Goal: Obtain resource: Obtain resource

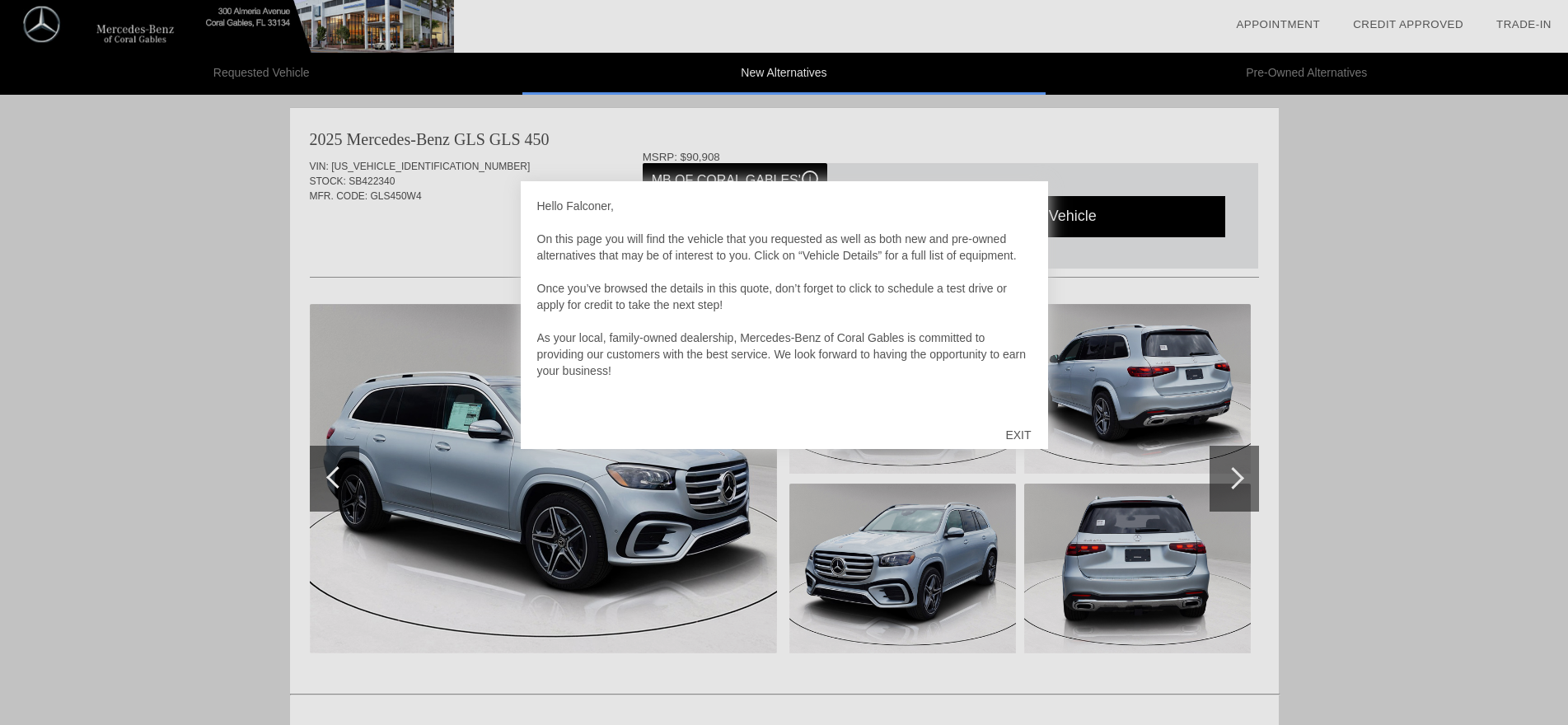
scroll to position [5, 0]
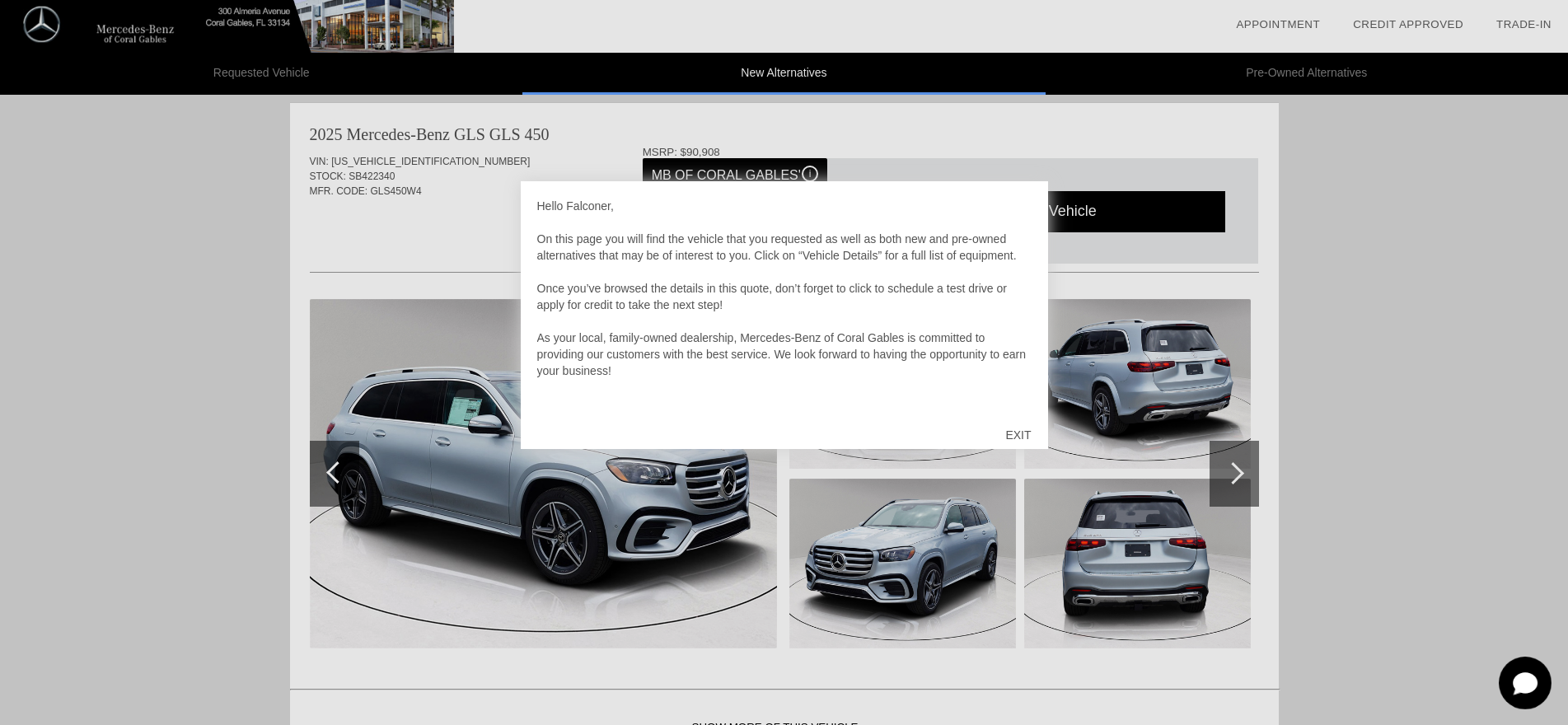
click at [1017, 434] on div "EXIT" at bounding box center [1018, 436] width 59 height 50
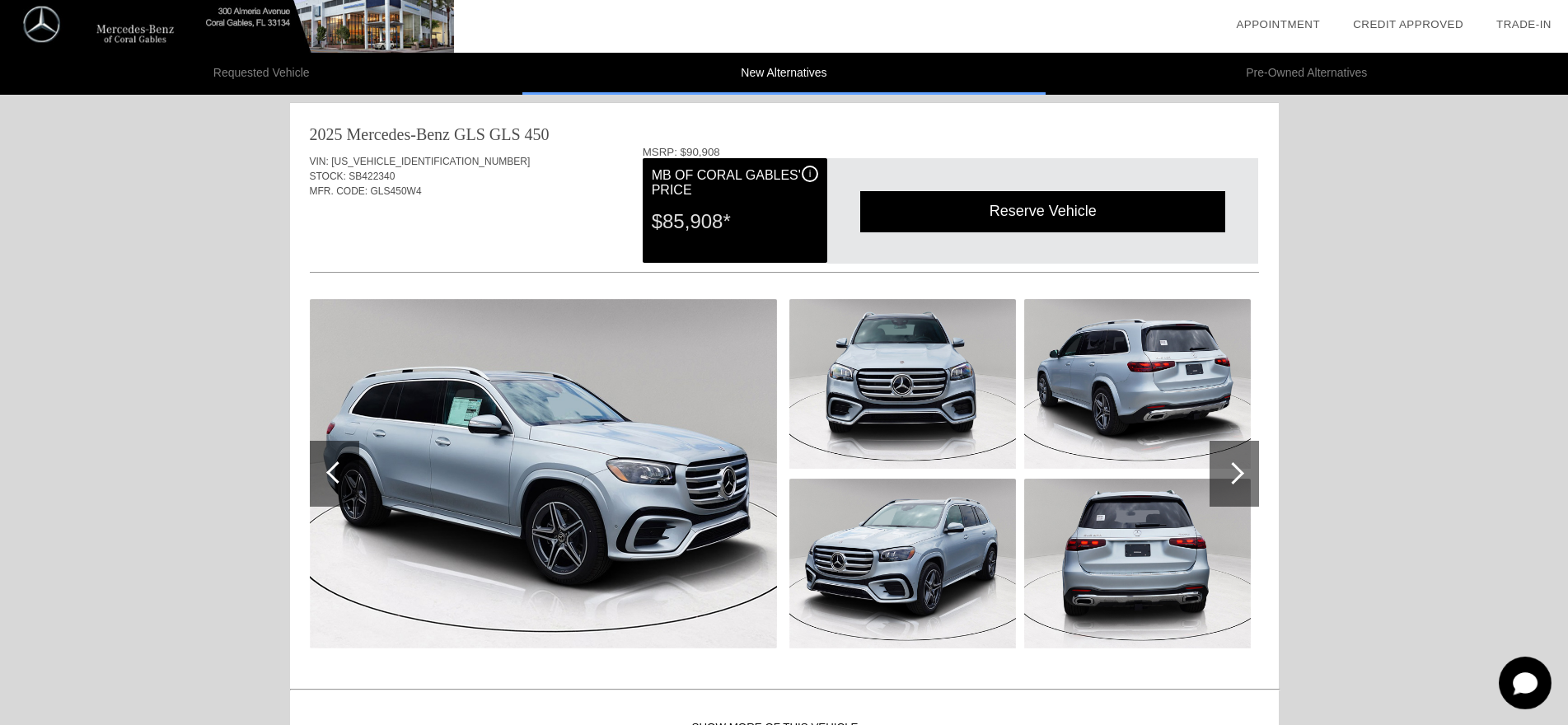
click at [1235, 469] on div at bounding box center [1233, 473] width 22 height 22
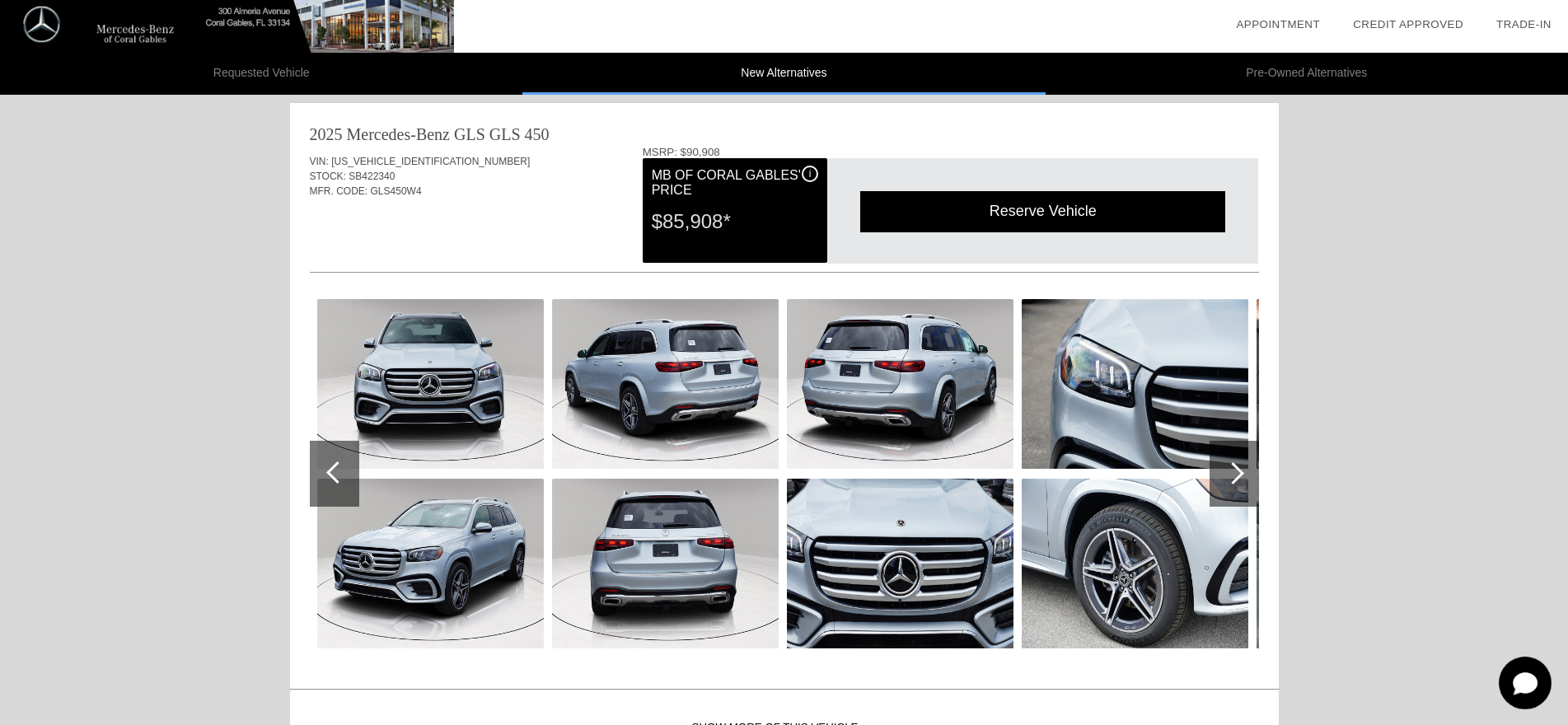
click at [1235, 469] on div at bounding box center [1233, 473] width 22 height 22
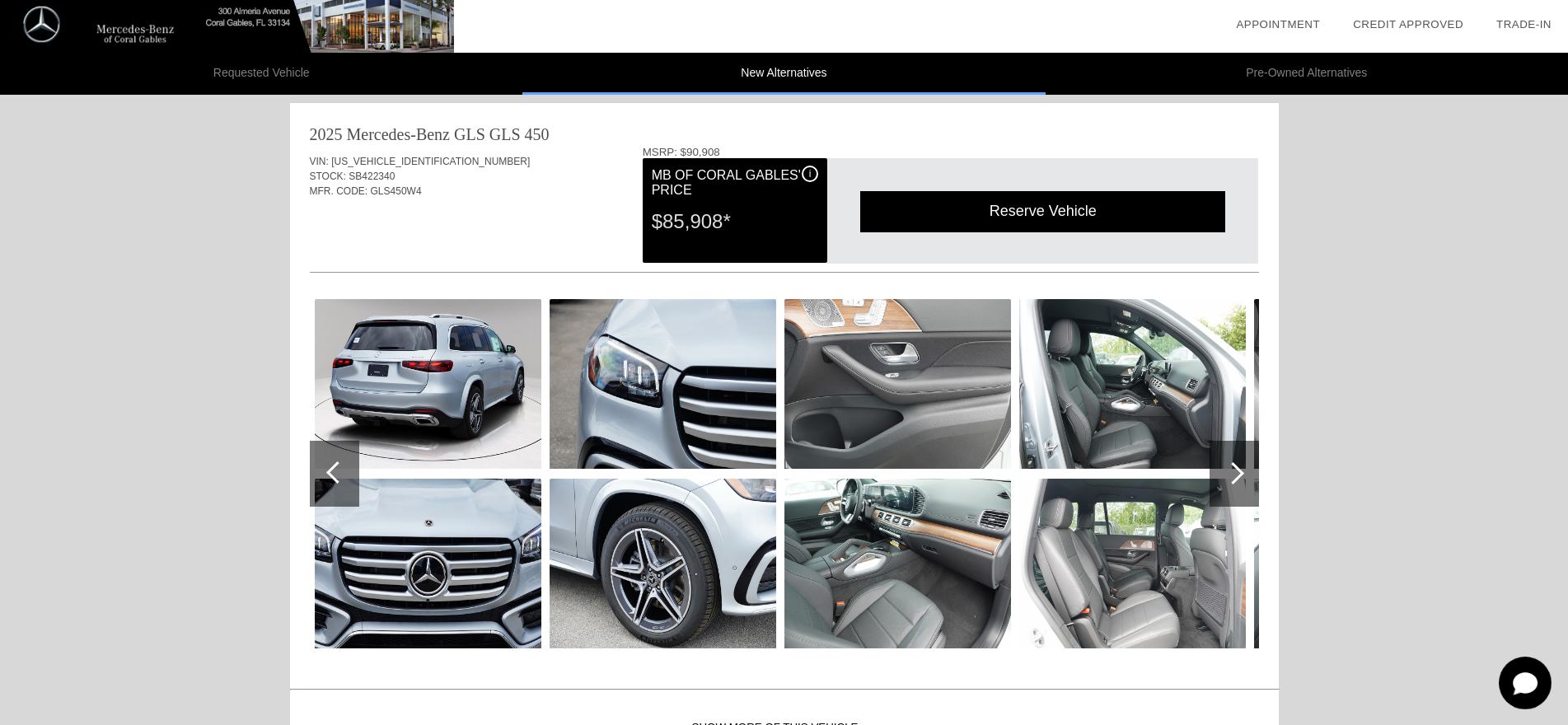
click at [1235, 469] on div at bounding box center [1233, 473] width 22 height 22
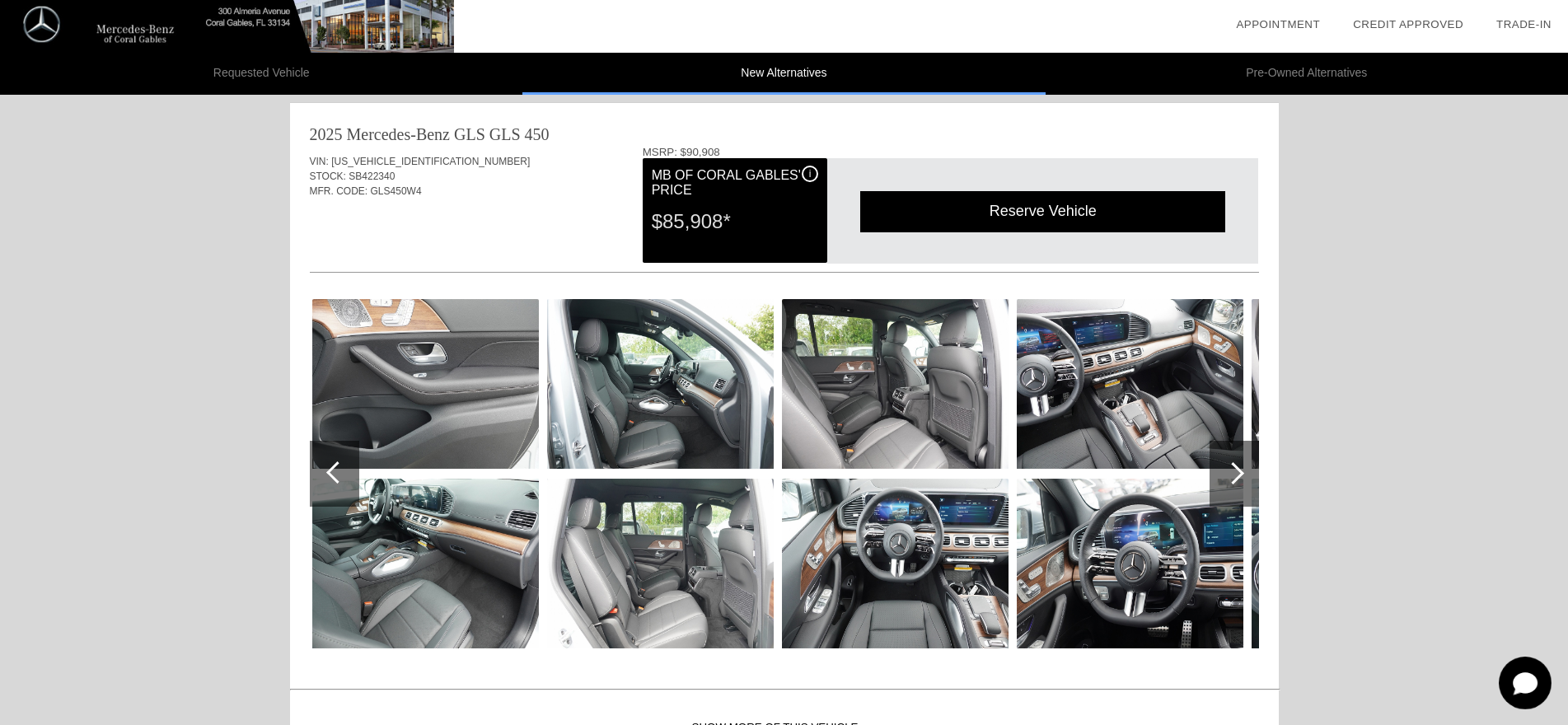
click at [1235, 469] on div at bounding box center [1233, 473] width 22 height 22
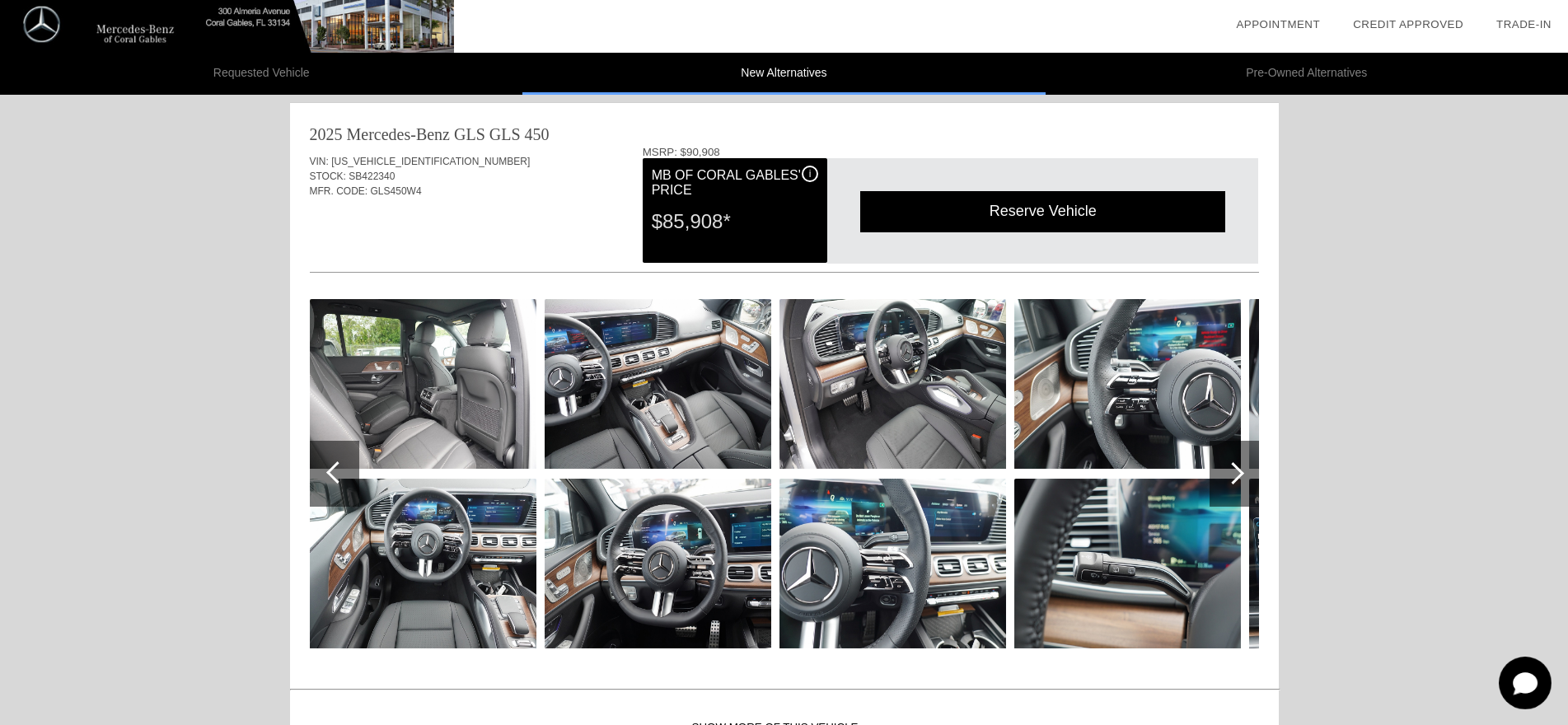
click at [325, 478] on div at bounding box center [335, 474] width 50 height 66
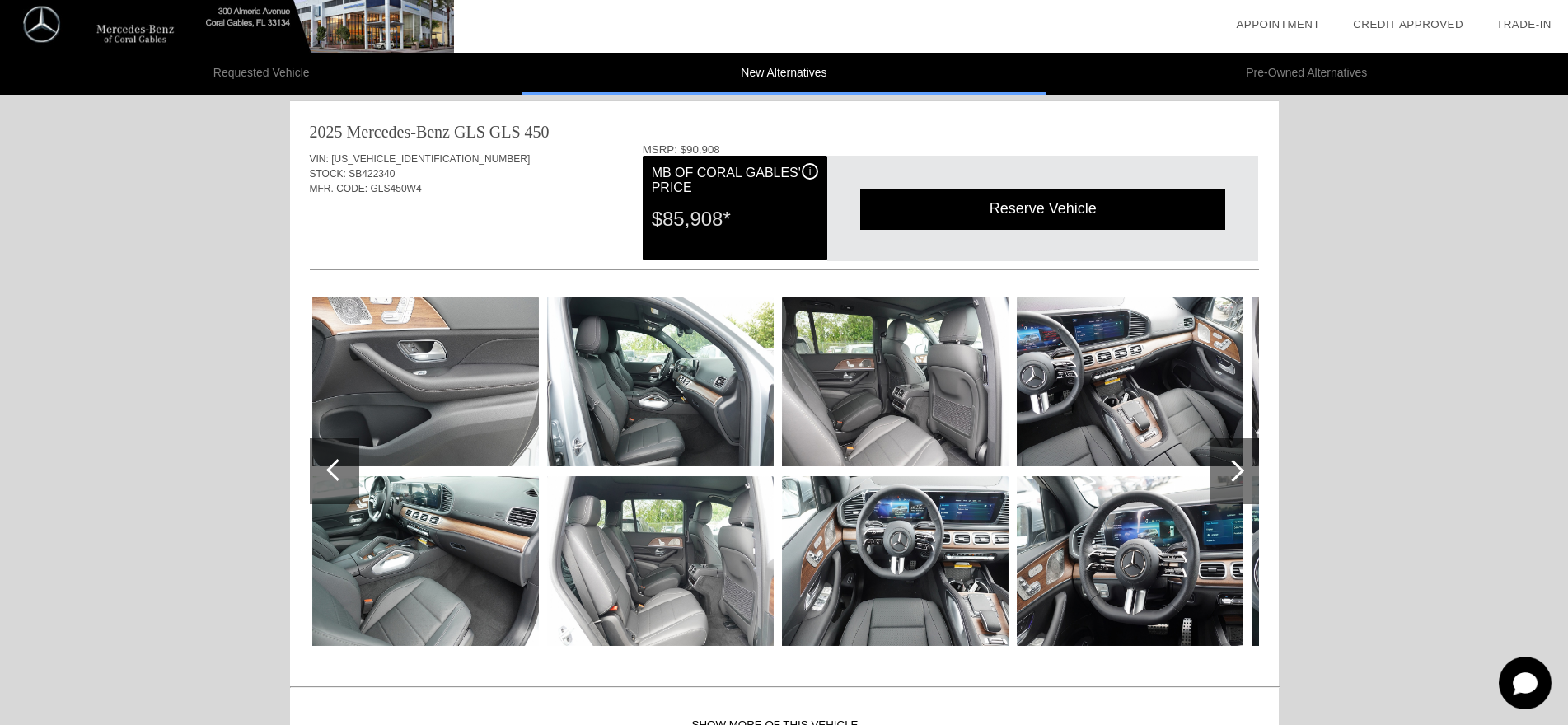
scroll to position [0, 0]
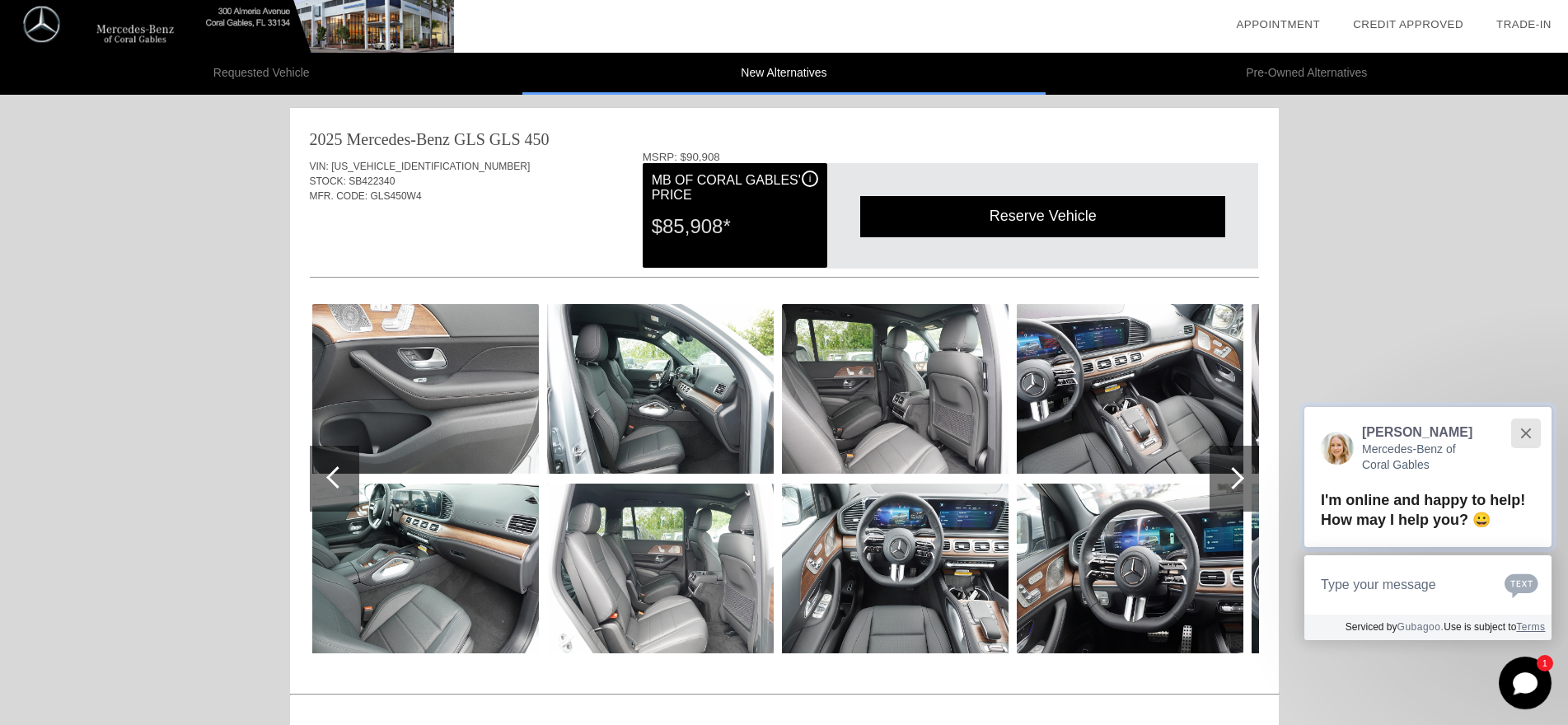
click at [1523, 433] on div "Close" at bounding box center [1526, 433] width 11 height 11
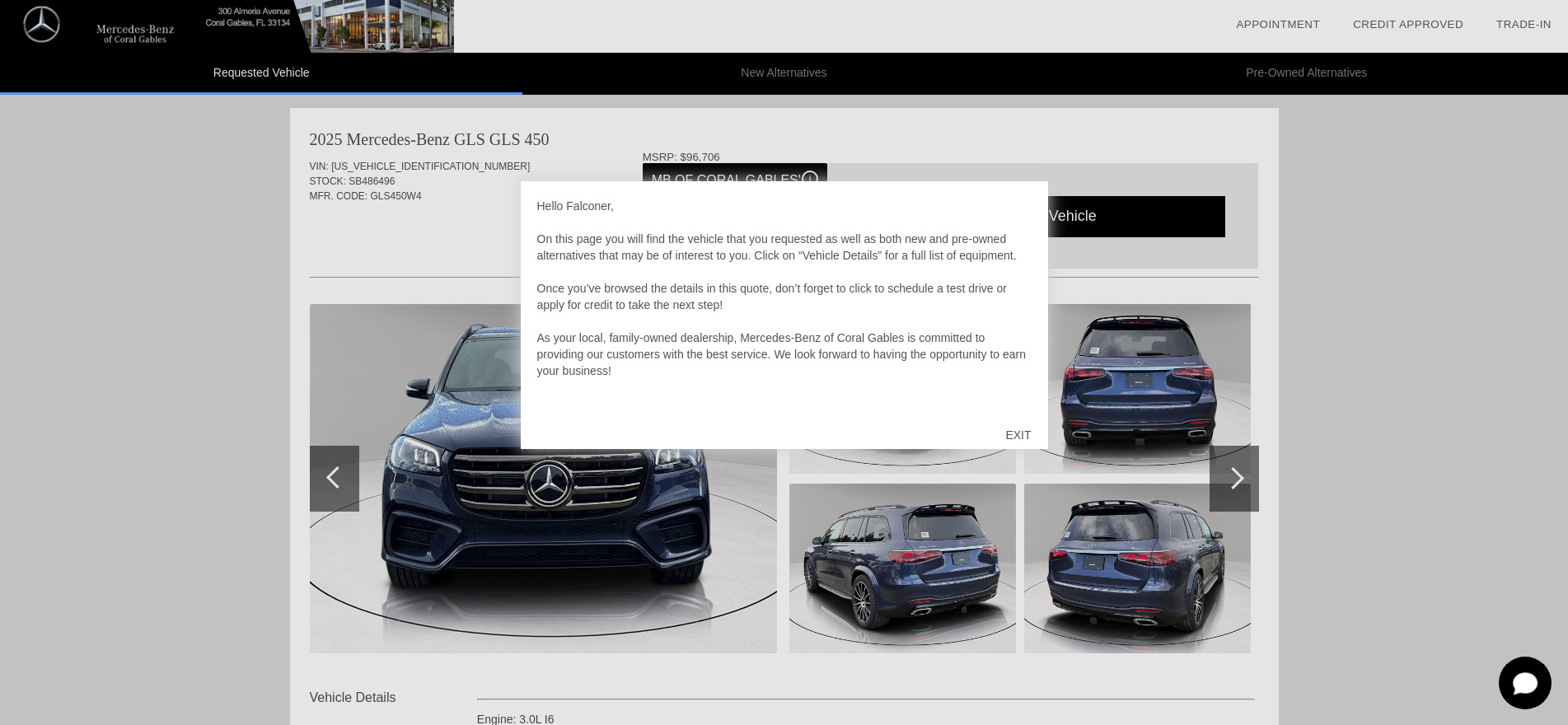
click at [1020, 434] on div "EXIT" at bounding box center [1018, 436] width 59 height 50
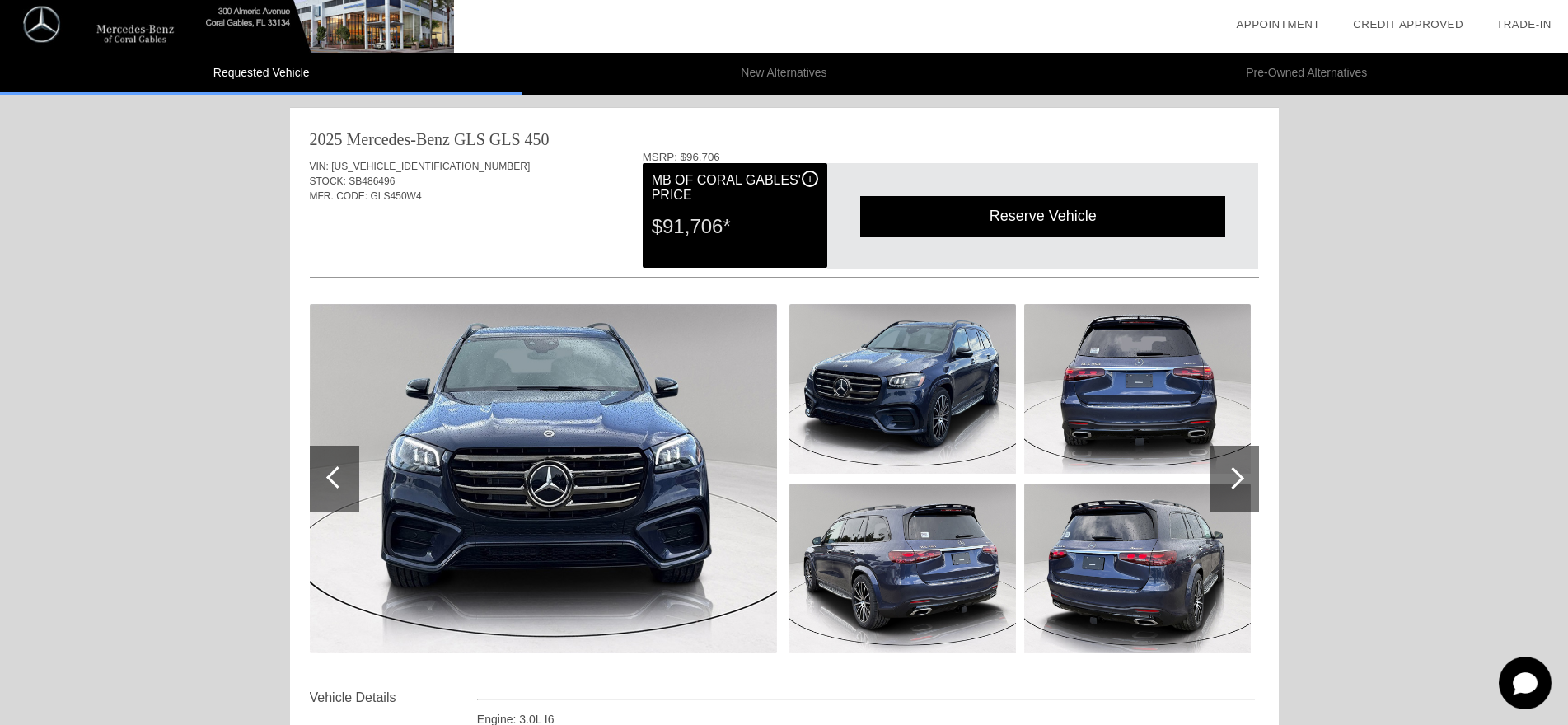
click at [1231, 476] on div at bounding box center [1233, 477] width 22 height 22
